Goal: Task Accomplishment & Management: Complete application form

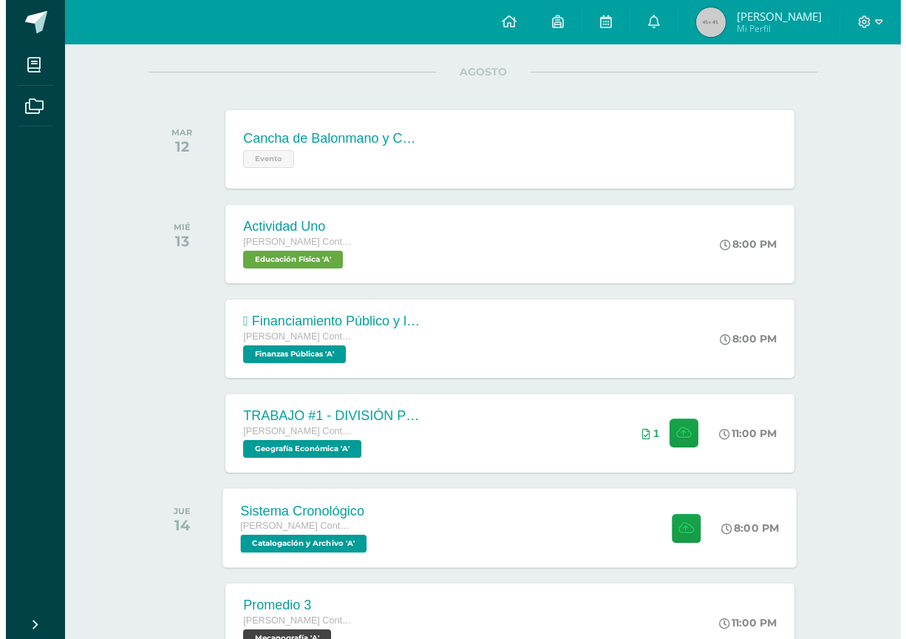
scroll to position [222, 0]
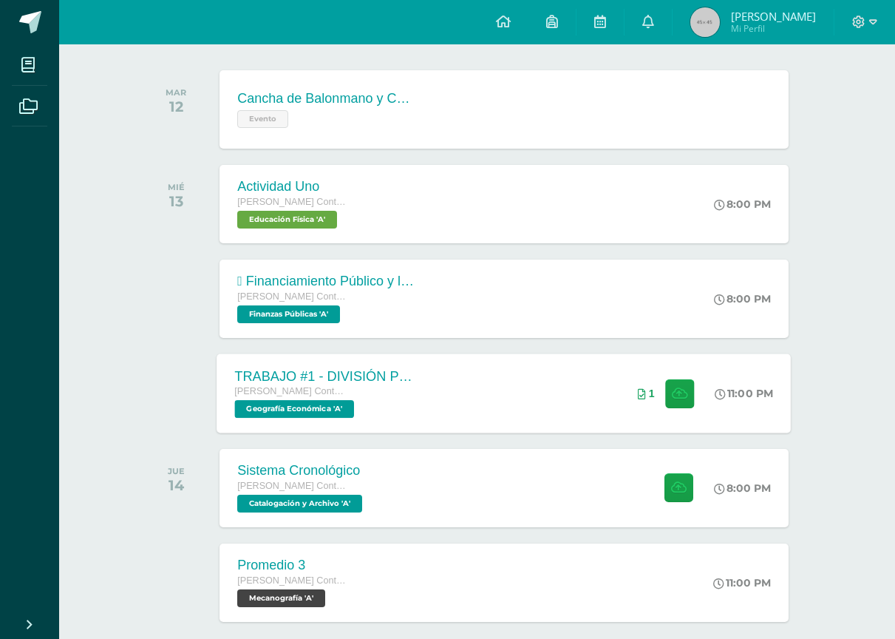
click at [433, 394] on div "TRABAJO #1 - DIVISIÓN POLÍTICA DEL MUNDO [PERSON_NAME] con Orientación en Compu…" at bounding box center [504, 392] width 574 height 79
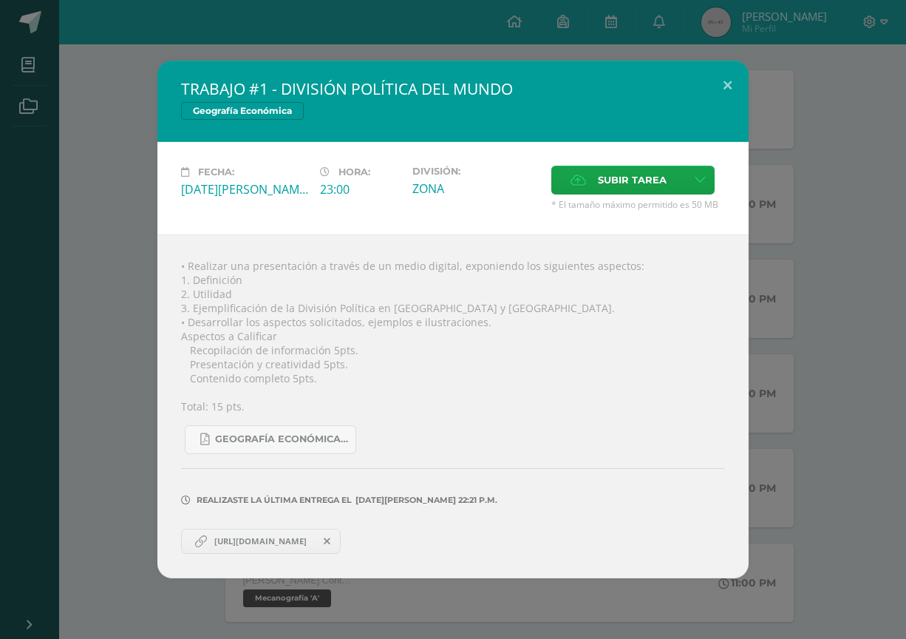
click at [340, 548] on span at bounding box center [327, 541] width 25 height 16
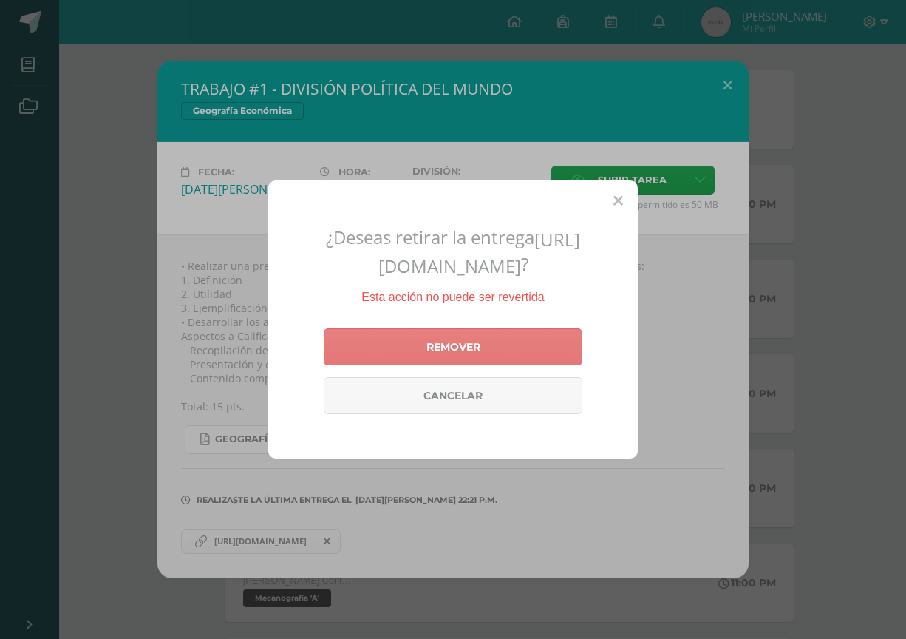
click at [473, 345] on link "Remover" at bounding box center [453, 346] width 259 height 37
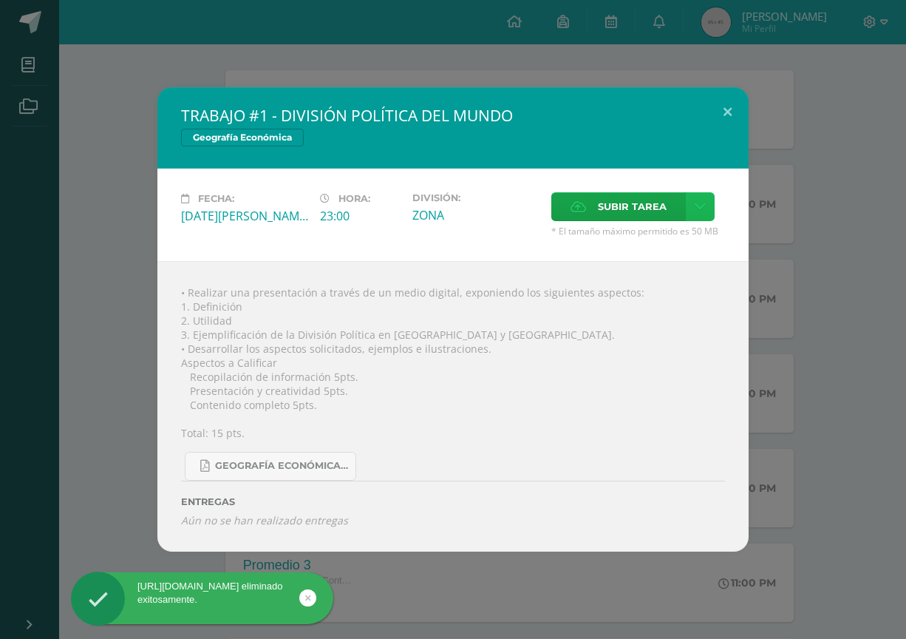
click at [691, 192] on link at bounding box center [700, 206] width 29 height 29
click at [643, 239] on span "Subir enlace" at bounding box center [637, 238] width 62 height 14
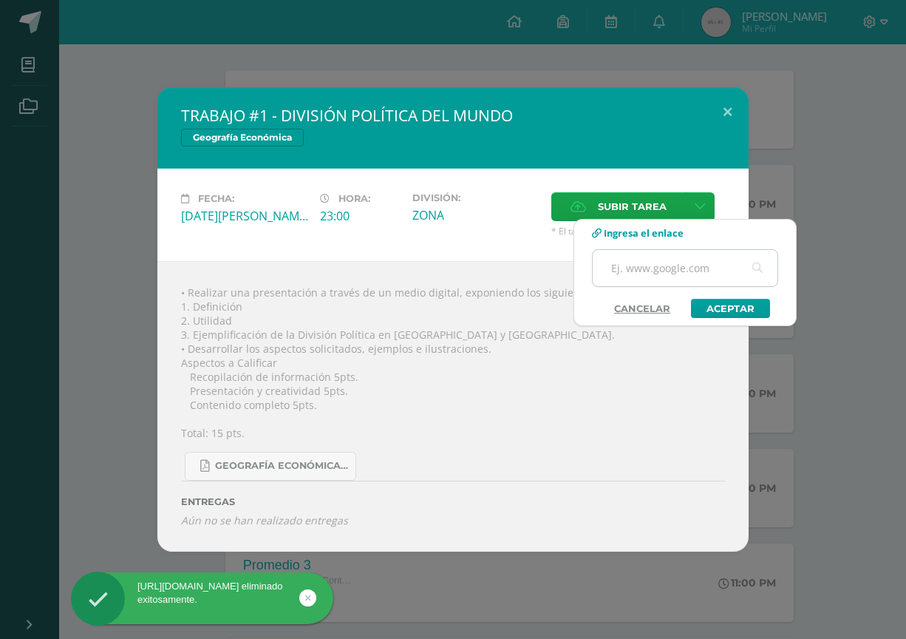
click at [659, 270] on input "text" at bounding box center [685, 268] width 185 height 36
paste input "[URL][DOMAIN_NAME][PERSON_NAME]"
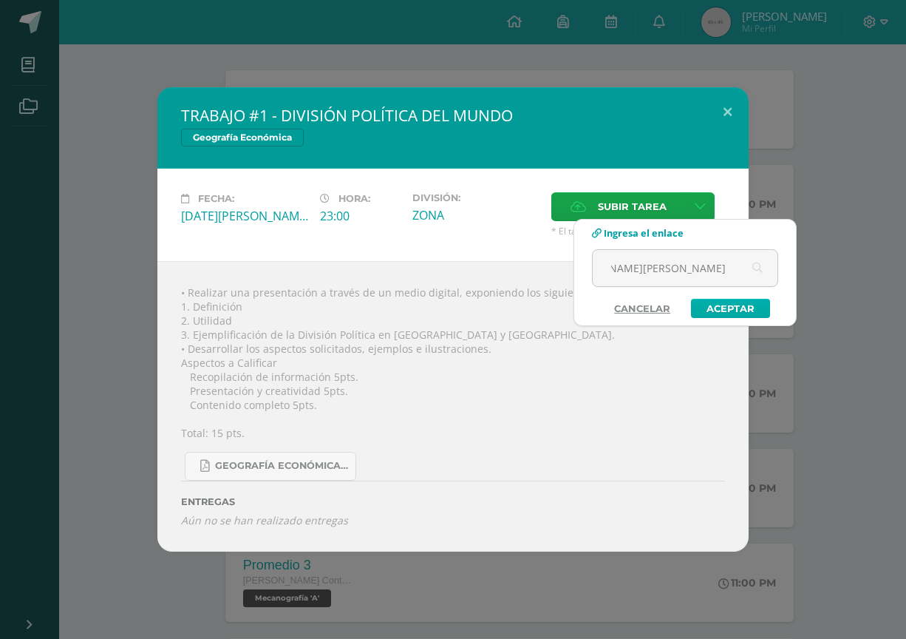
type input "[URL][DOMAIN_NAME][PERSON_NAME]"
click at [744, 312] on link "Aceptar" at bounding box center [730, 308] width 79 height 19
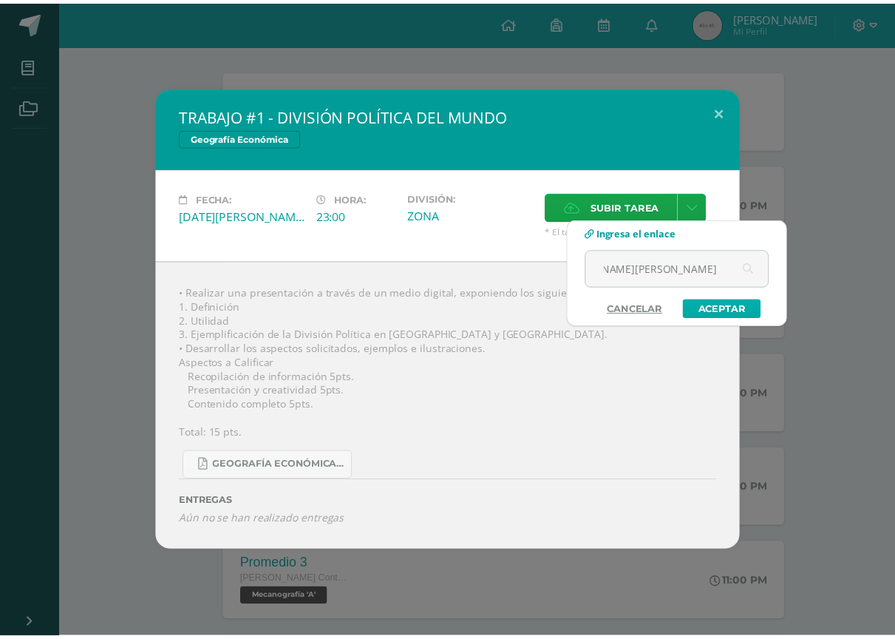
scroll to position [0, 0]
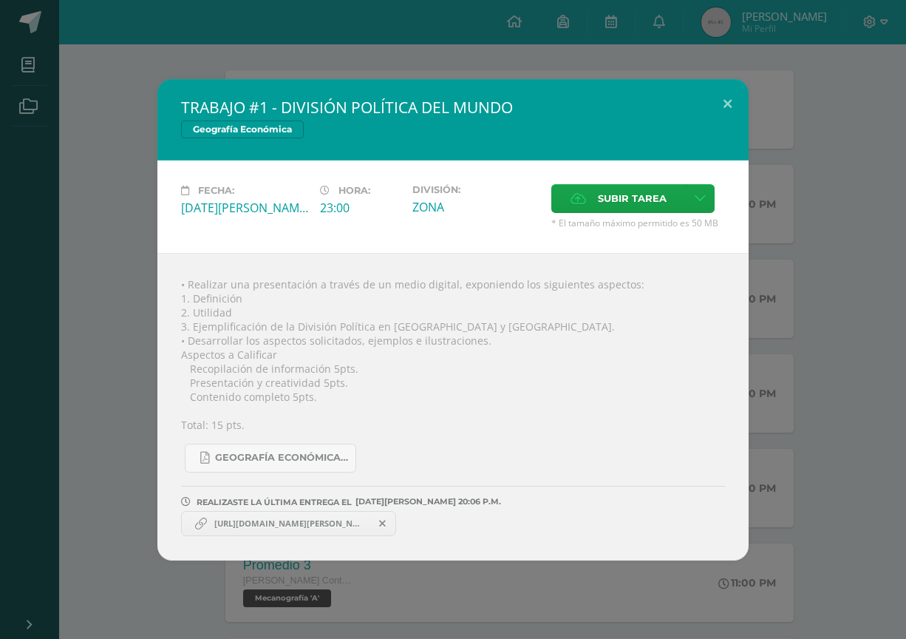
click at [799, 155] on div "TRABAJO #1 - DIVISIÓN POLÍTICA DEL MUNDO Geografía Económica Fecha: [DATE][PERS…" at bounding box center [453, 319] width 894 height 481
